Goal: Find specific page/section

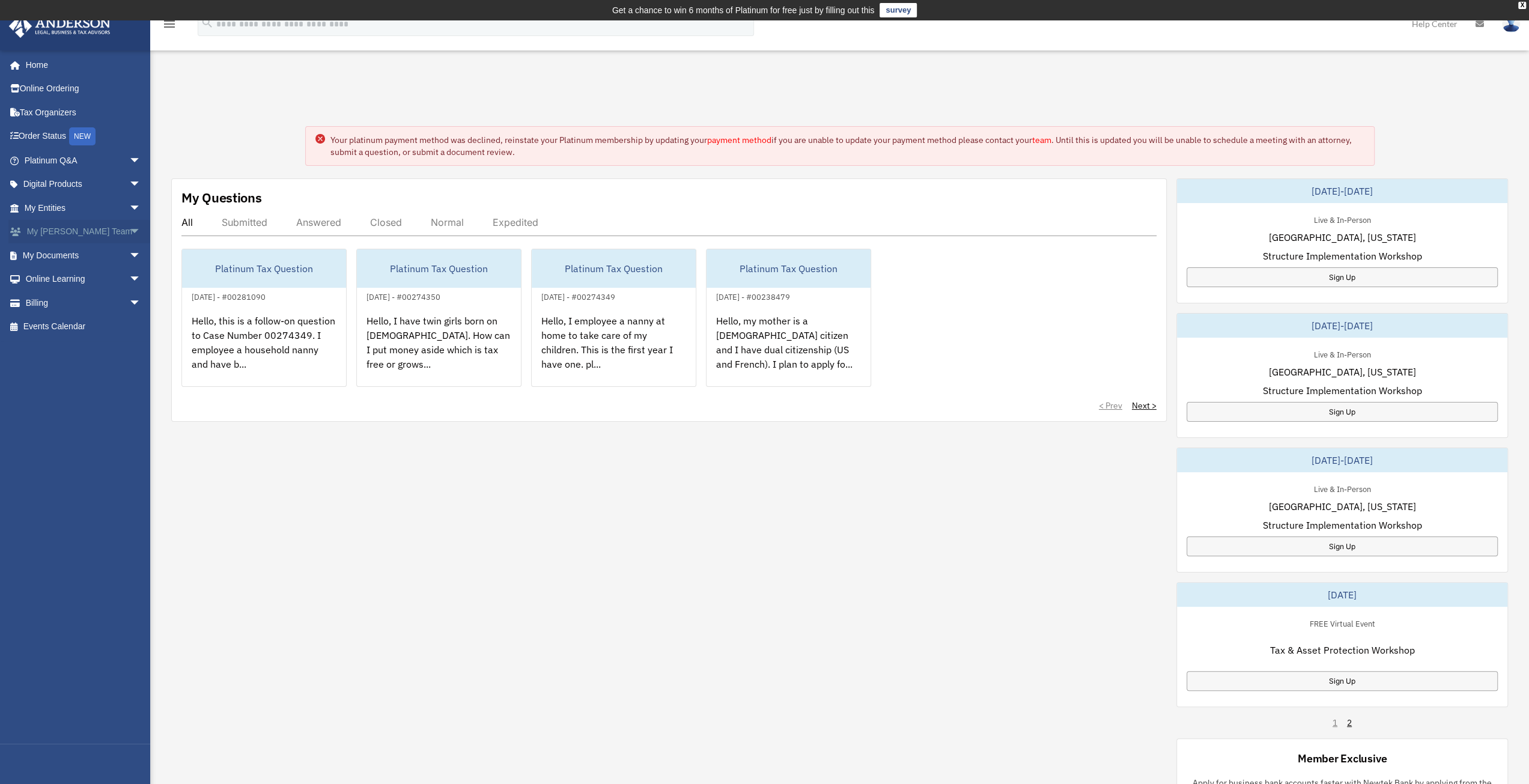
click at [129, 230] on span "arrow_drop_down" at bounding box center [141, 232] width 24 height 25
click at [129, 330] on span "arrow_drop_down" at bounding box center [141, 342] width 24 height 25
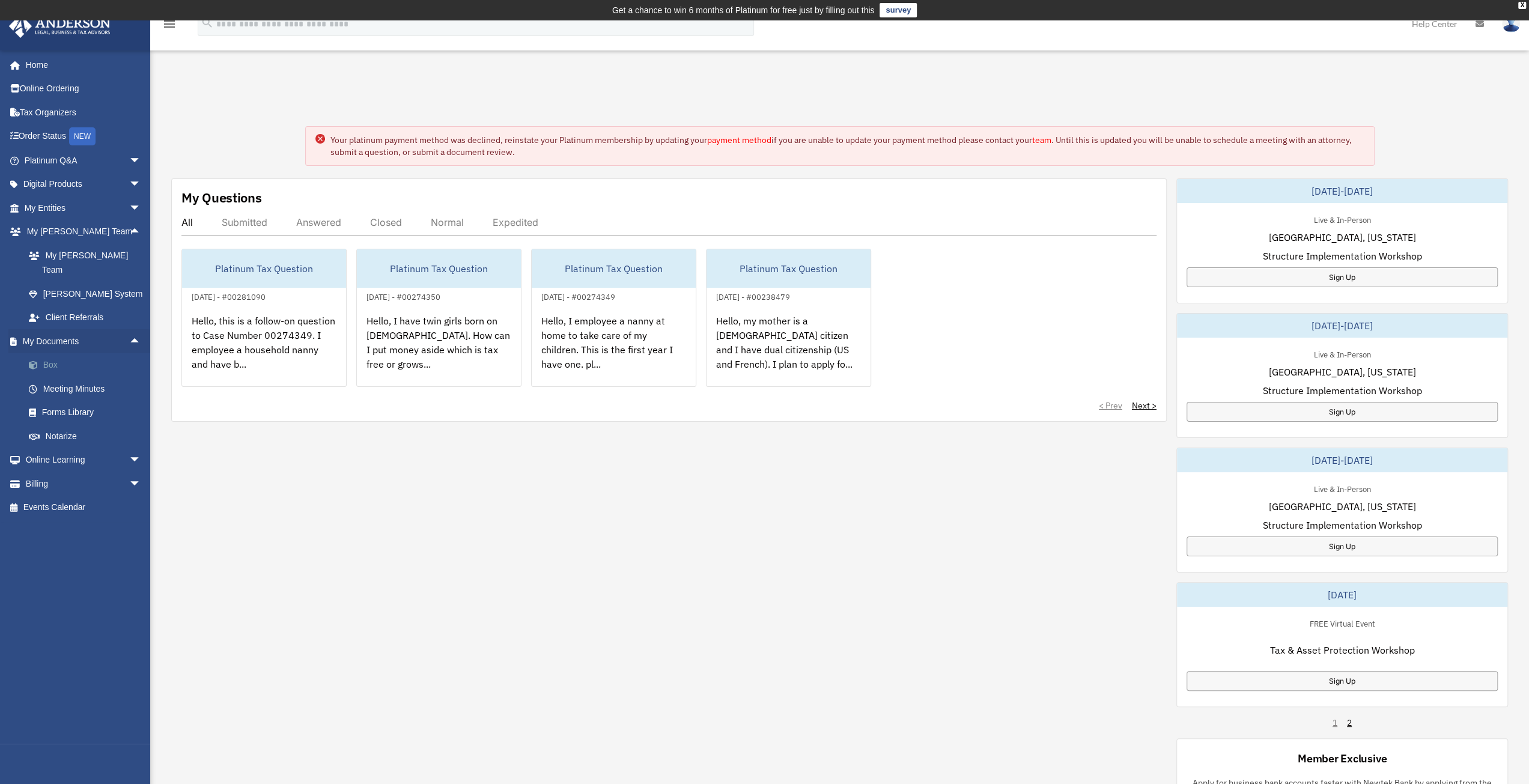
click at [47, 354] on link "Box" at bounding box center [88, 366] width 142 height 24
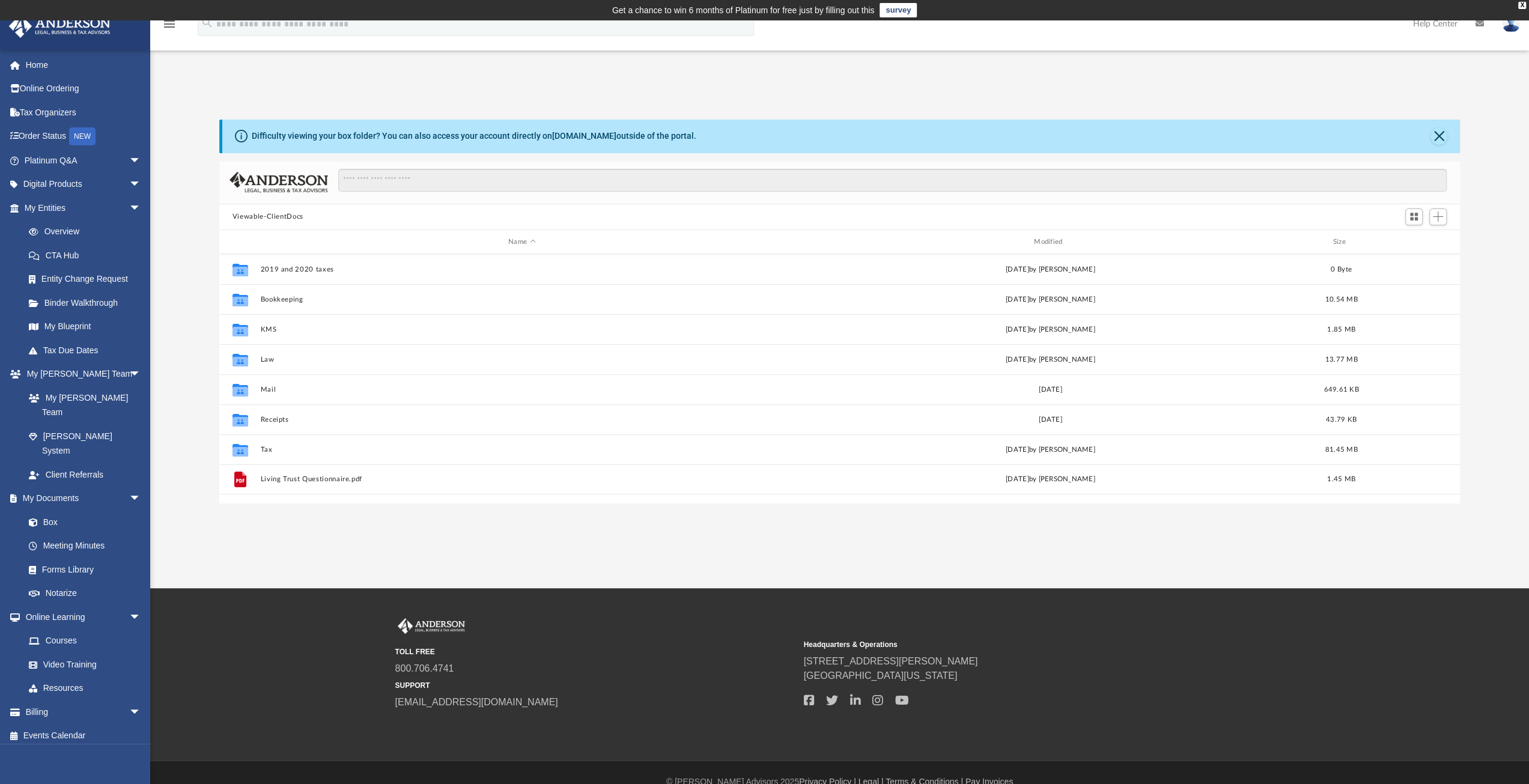
scroll to position [264, 1231]
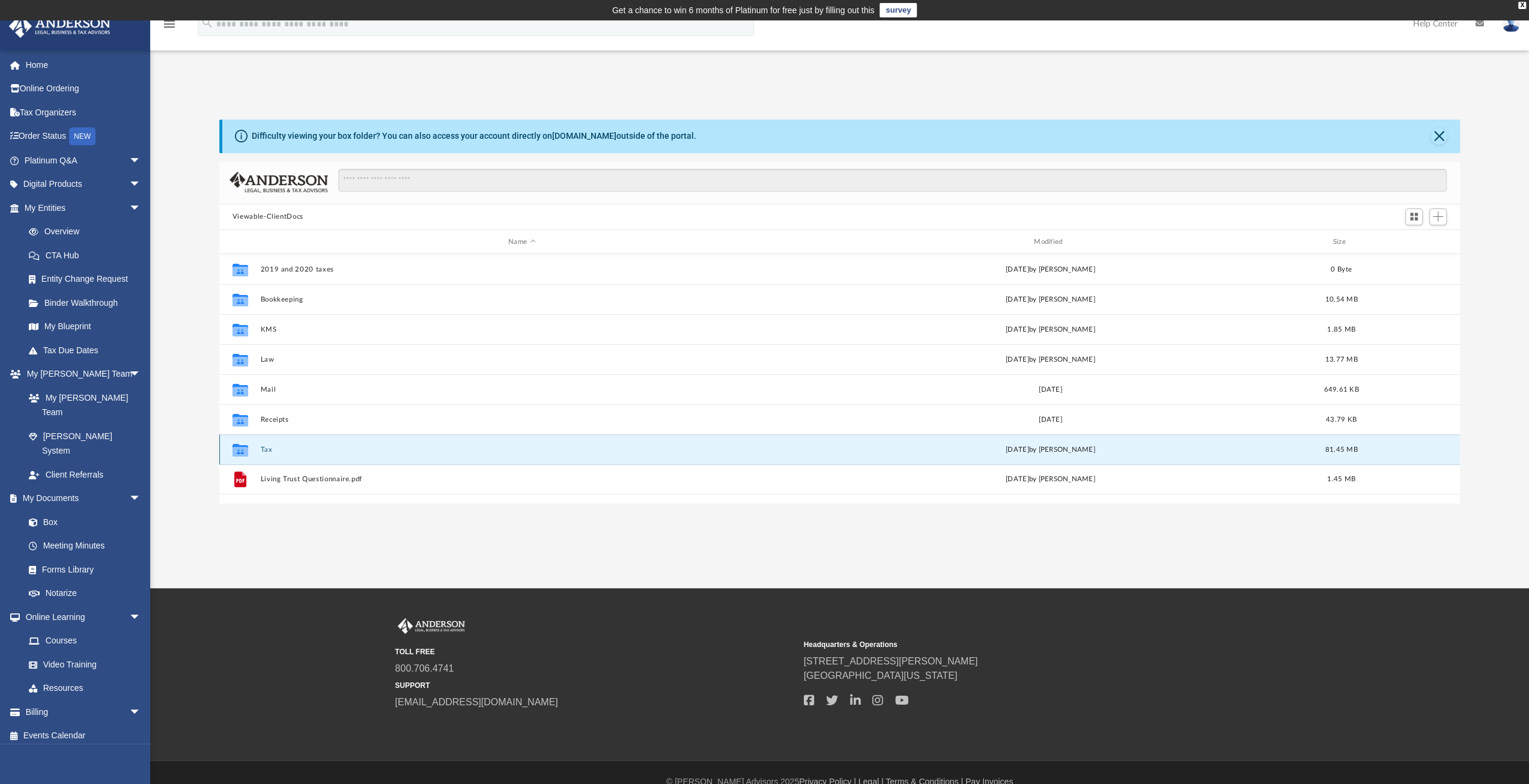
click at [263, 450] on button "Tax" at bounding box center [522, 450] width 523 height 8
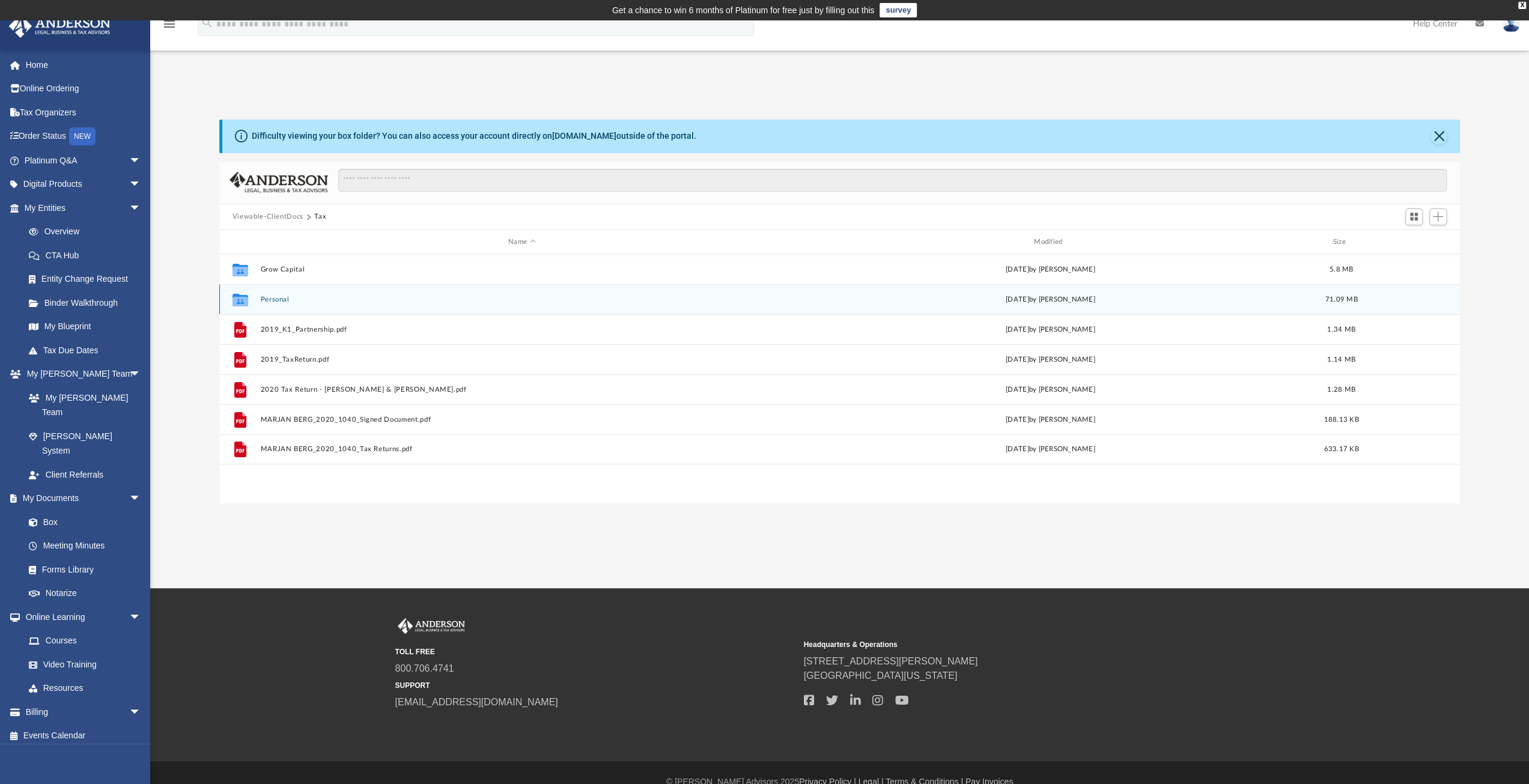
click at [278, 300] on button "Personal" at bounding box center [522, 299] width 523 height 8
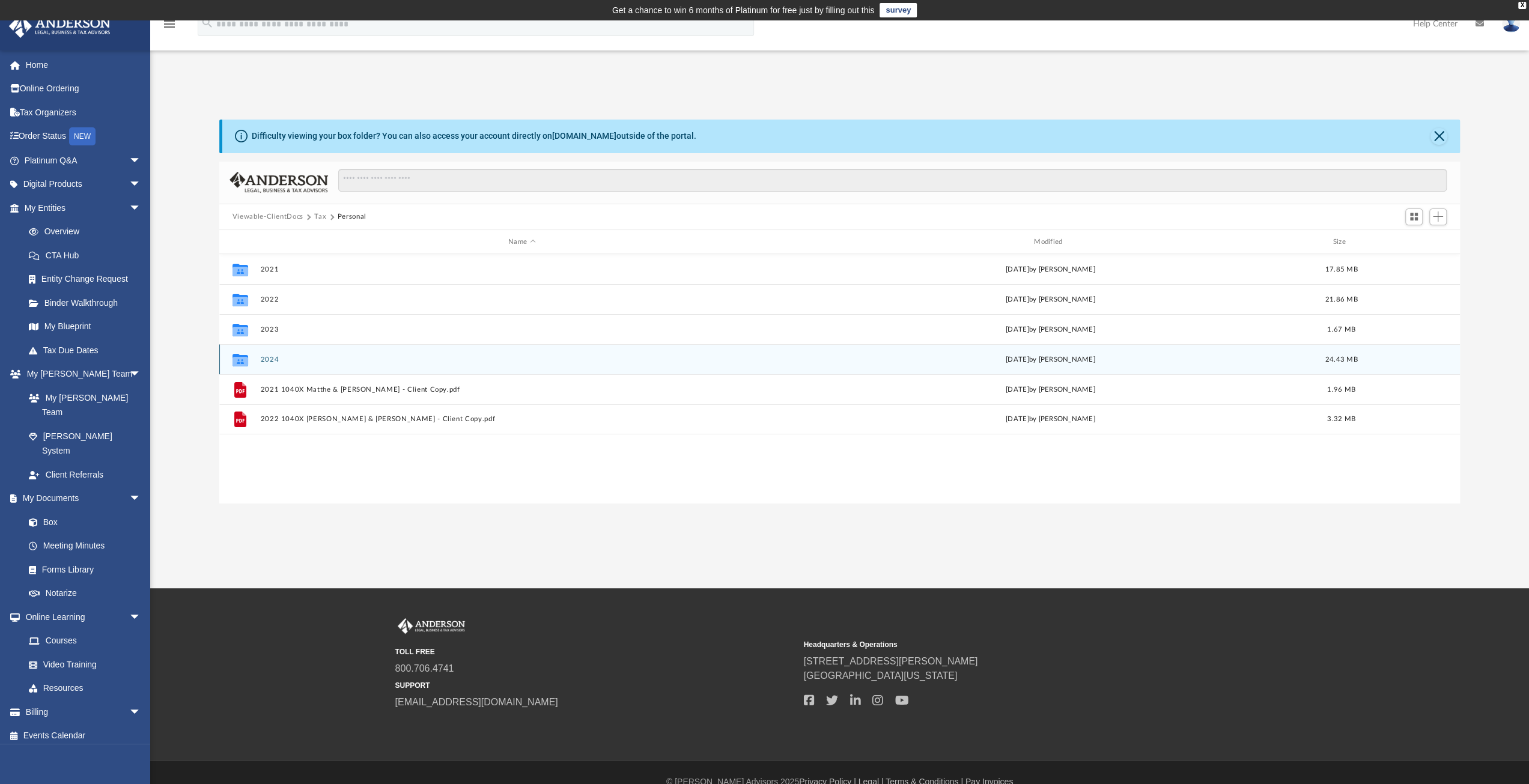
click at [263, 361] on button "2024" at bounding box center [522, 360] width 523 height 8
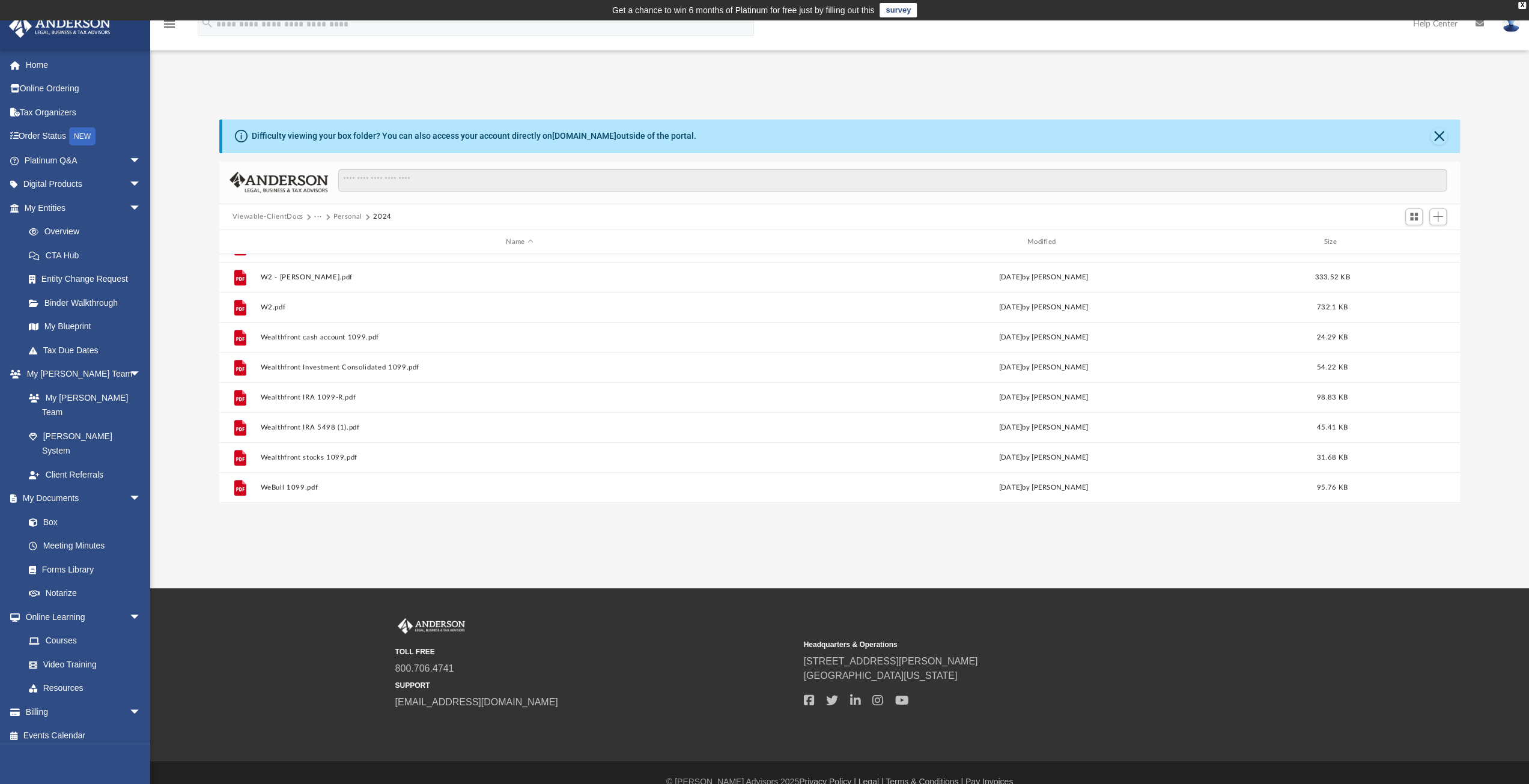
scroll to position [1132, 0]
click at [349, 218] on button "Personal" at bounding box center [348, 217] width 29 height 11
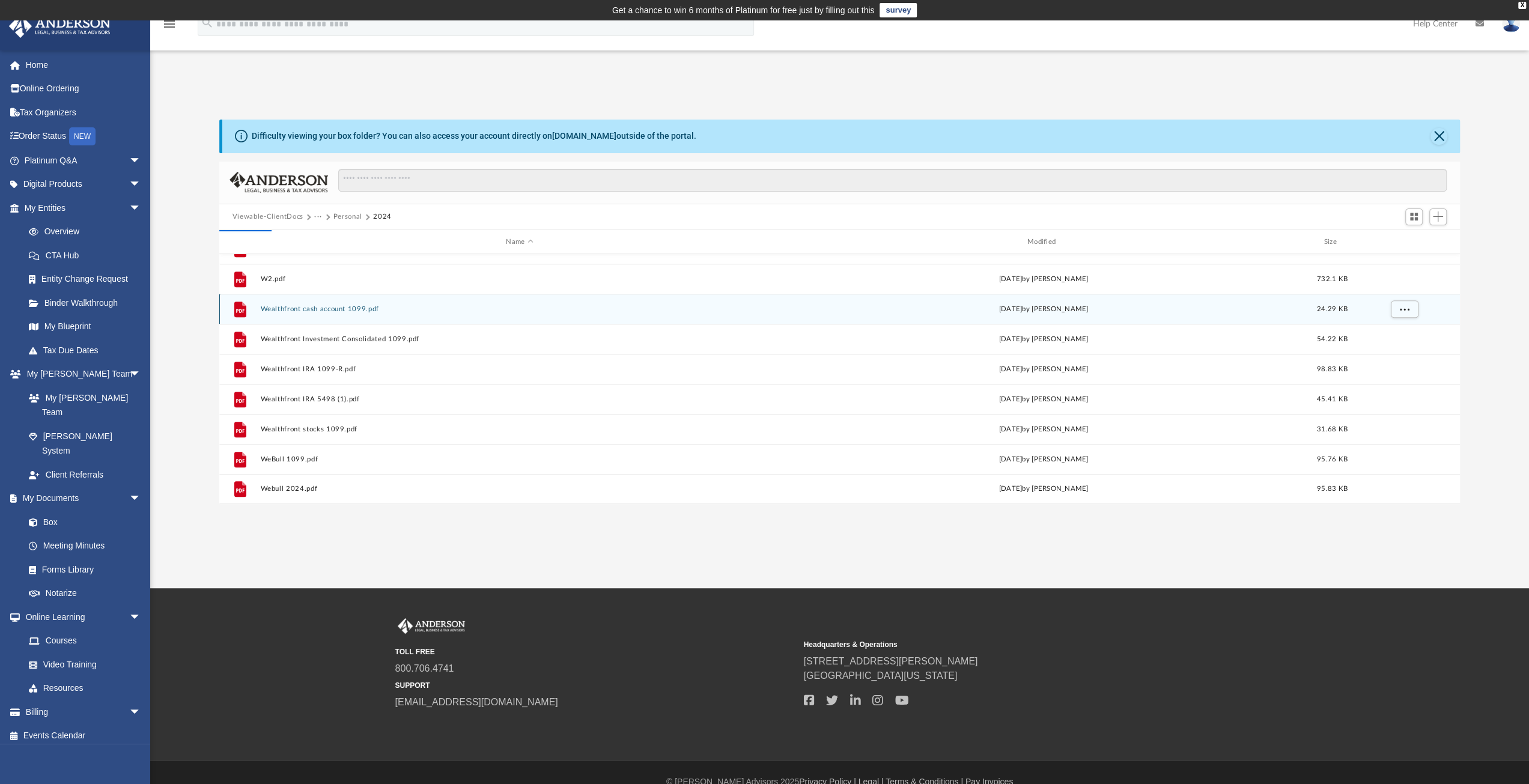
scroll to position [0, 0]
